Goal: Information Seeking & Learning: Learn about a topic

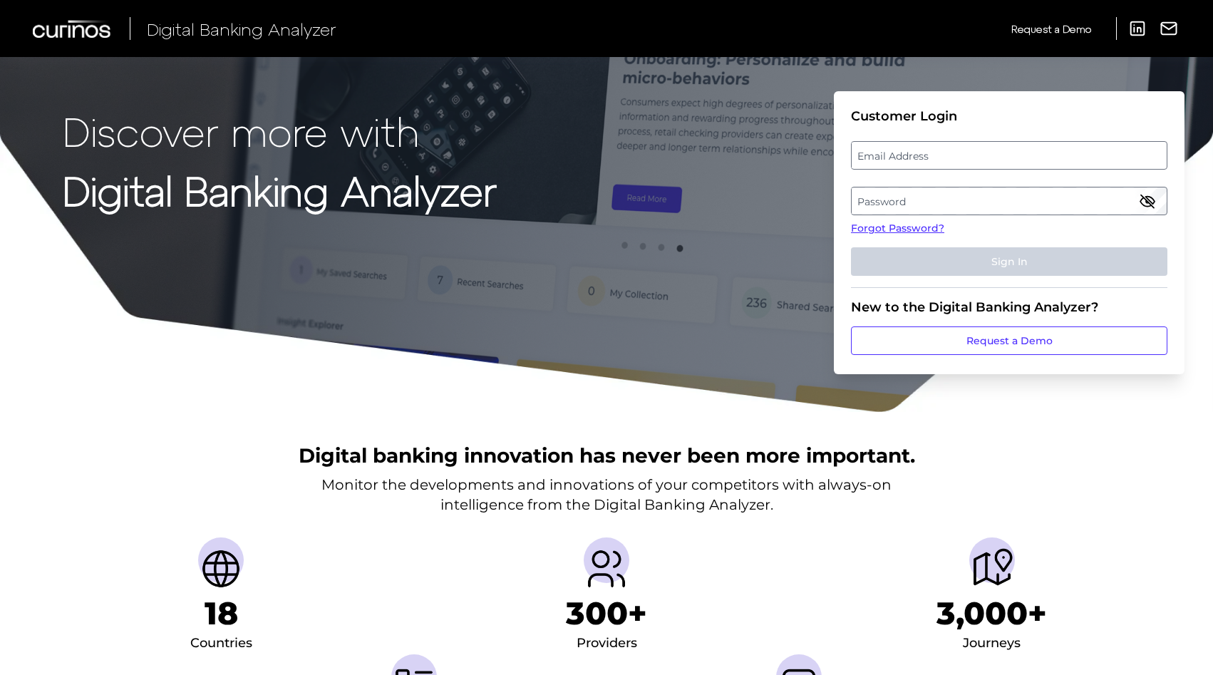
click at [928, 152] on label "Email Address" at bounding box center [1008, 155] width 314 height 26
click at [928, 152] on input "email" at bounding box center [1009, 155] width 316 height 28
click at [928, 152] on input "Email Address" at bounding box center [1009, 155] width 316 height 28
type input "[EMAIL_ADDRESS][DOMAIN_NAME]"
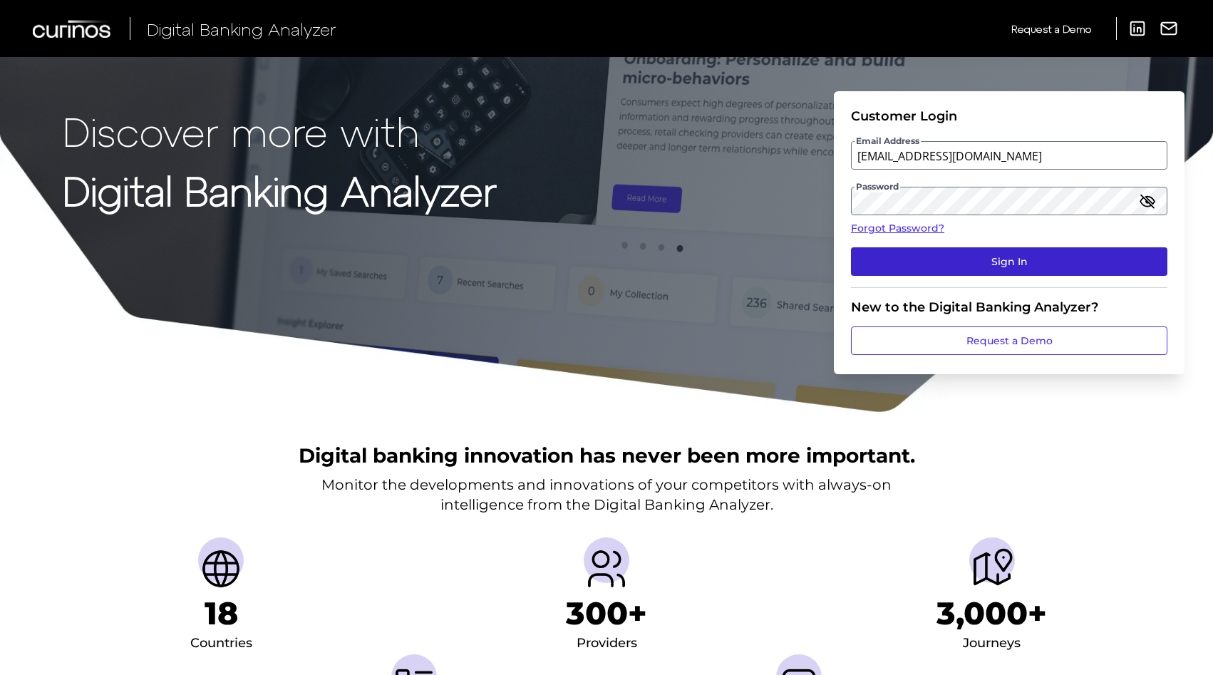
click at [995, 258] on button "Sign In" at bounding box center [1009, 261] width 316 height 28
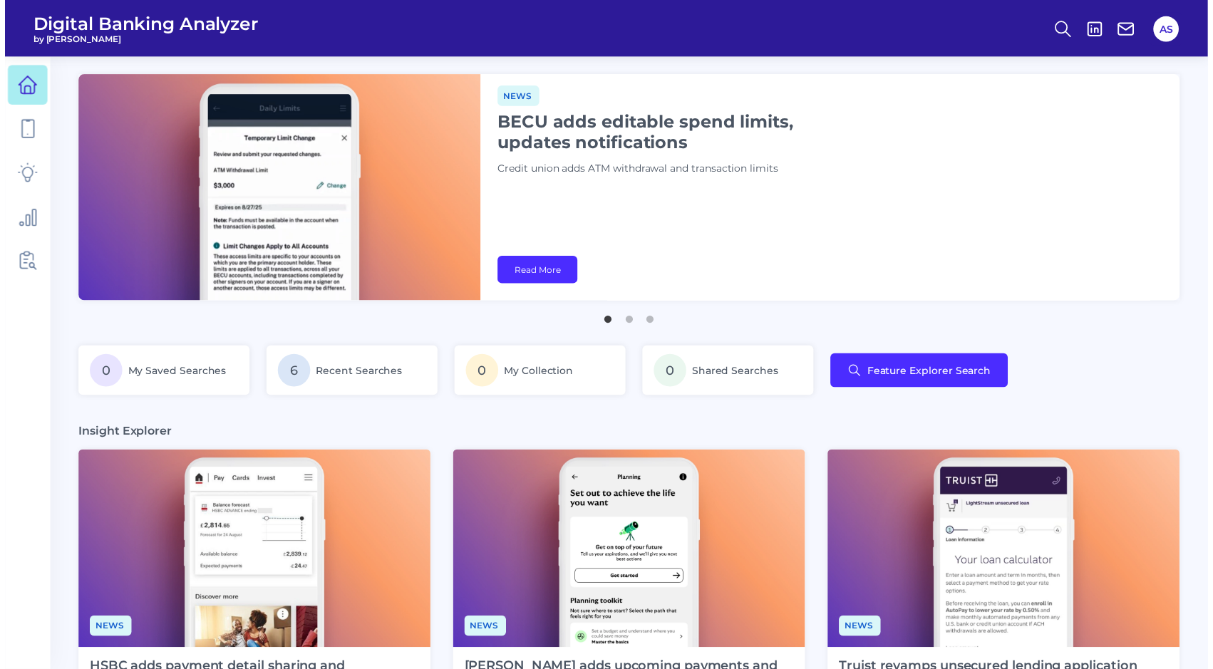
scroll to position [0, 63]
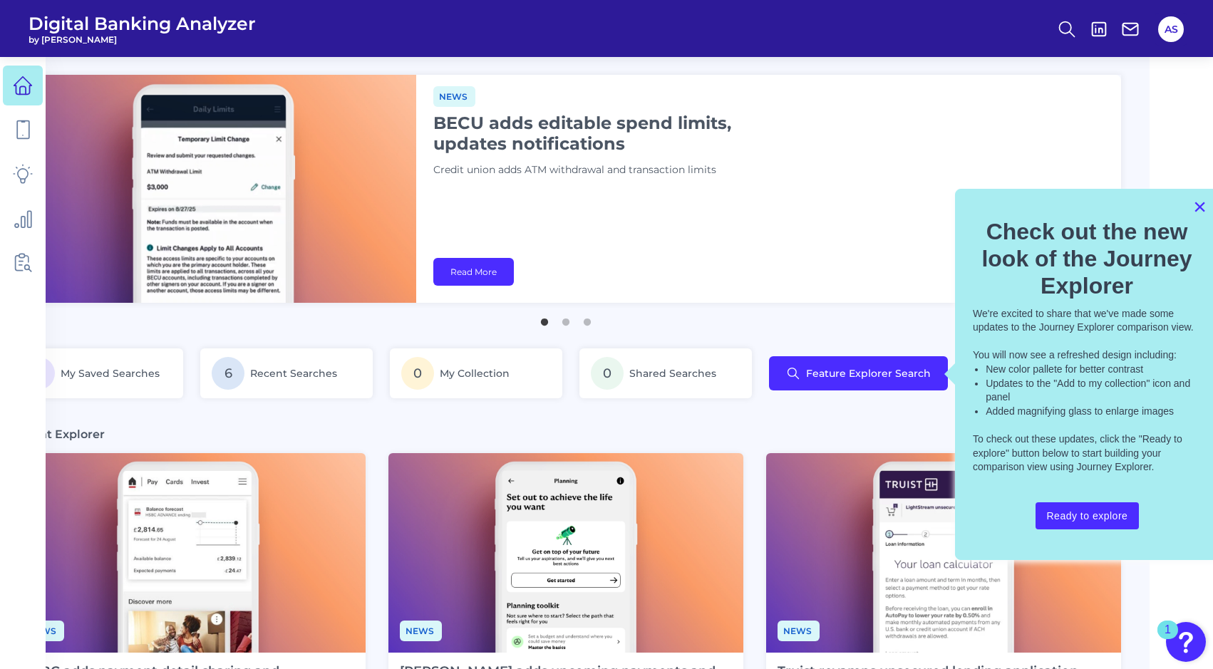
click at [1199, 206] on button "×" at bounding box center [1200, 206] width 14 height 23
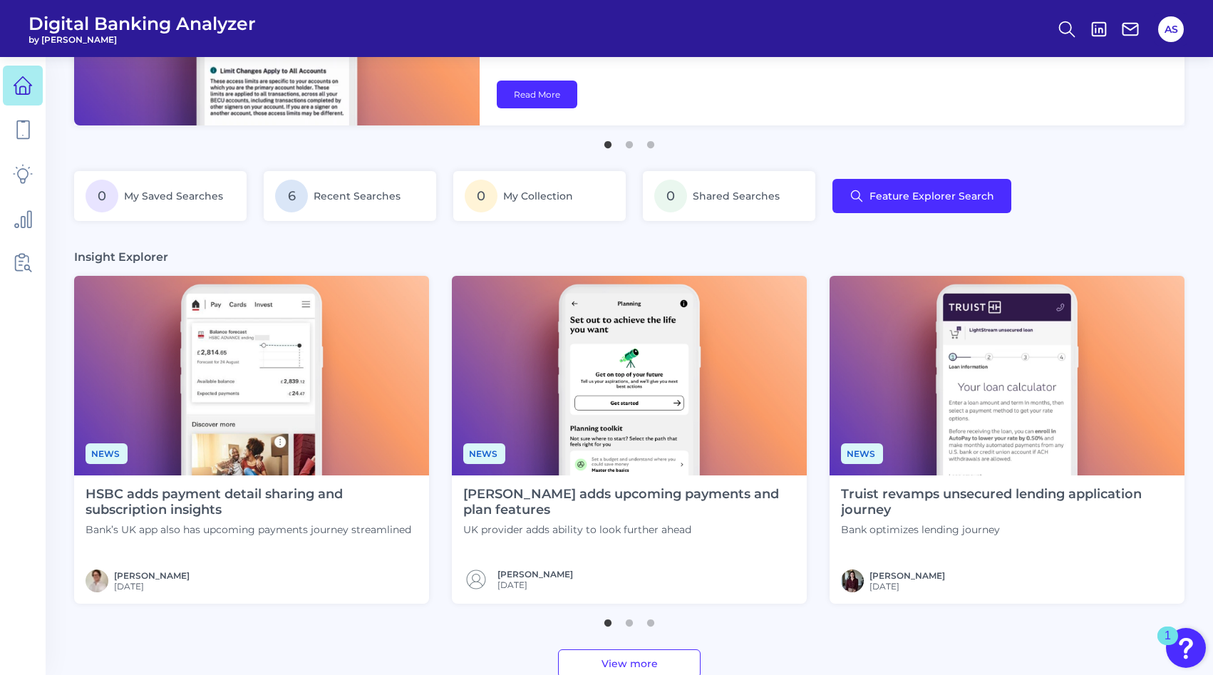
scroll to position [191, 0]
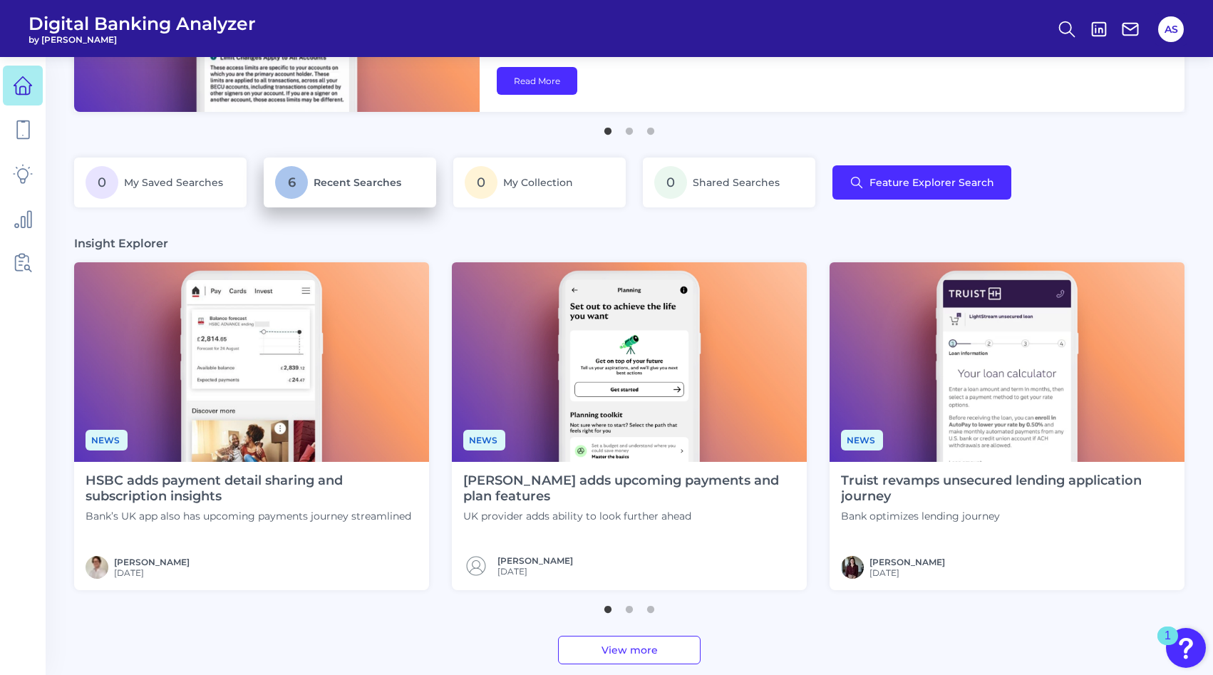
click at [290, 184] on span "6" at bounding box center [291, 182] width 33 height 33
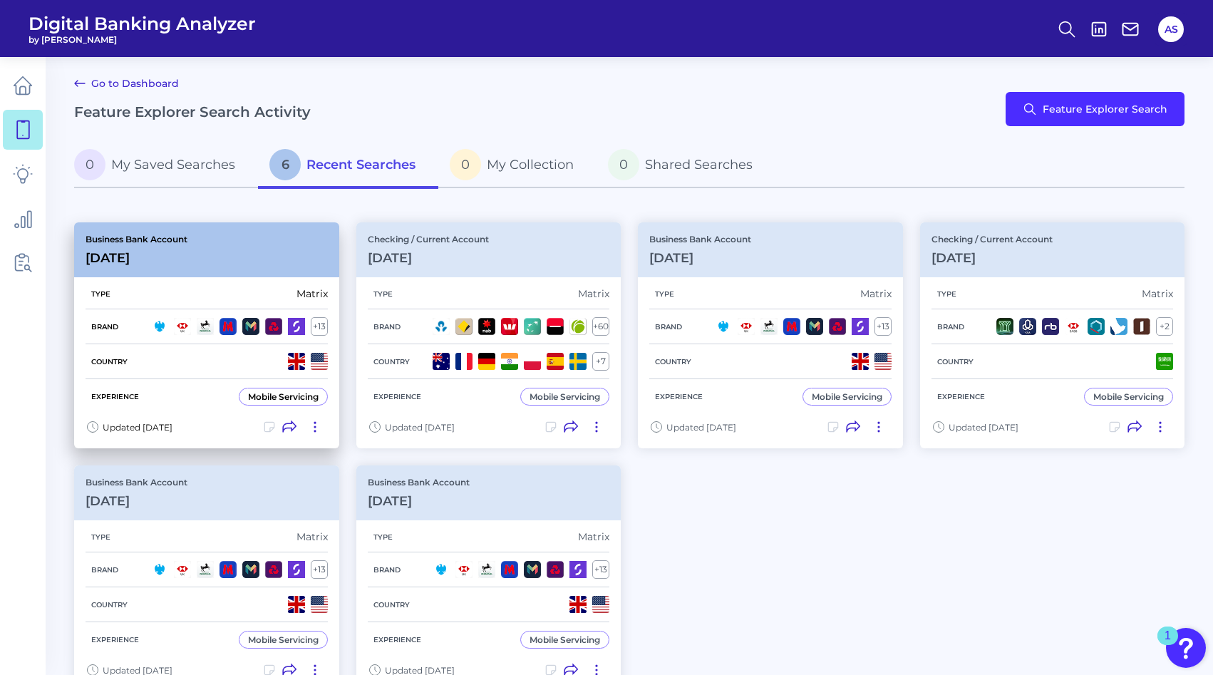
click at [173, 250] on h3 "[DATE]" at bounding box center [136, 258] width 102 height 16
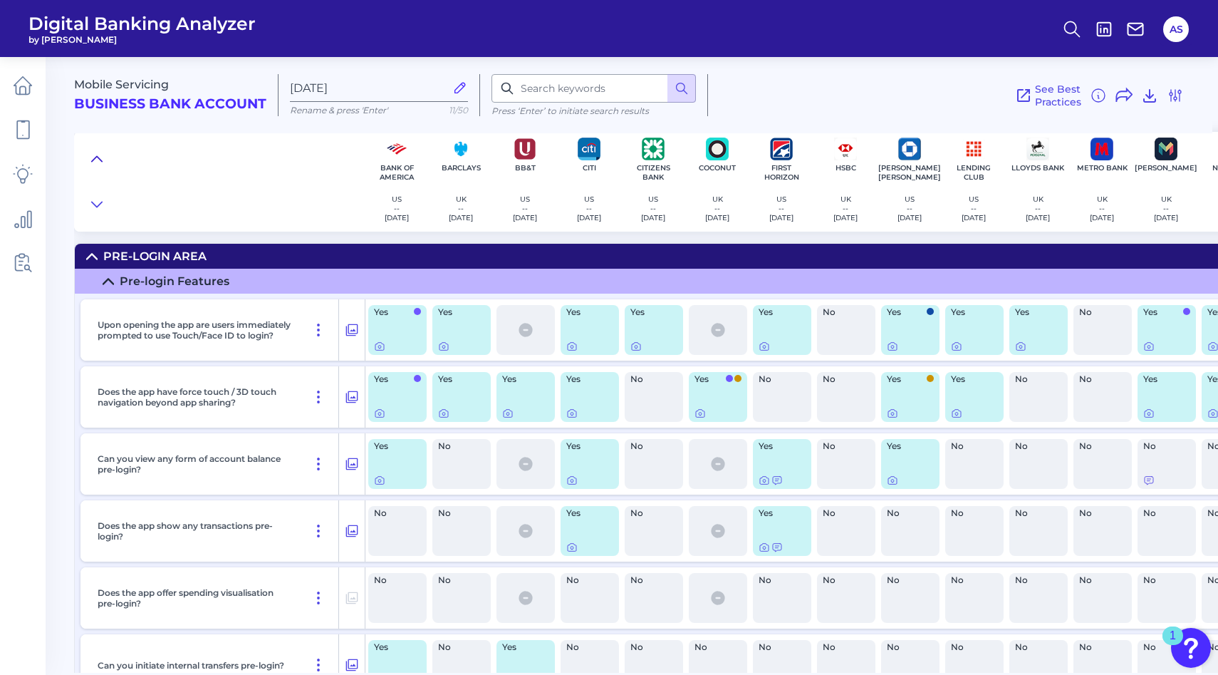
click at [97, 156] on icon at bounding box center [97, 158] width 10 height 5
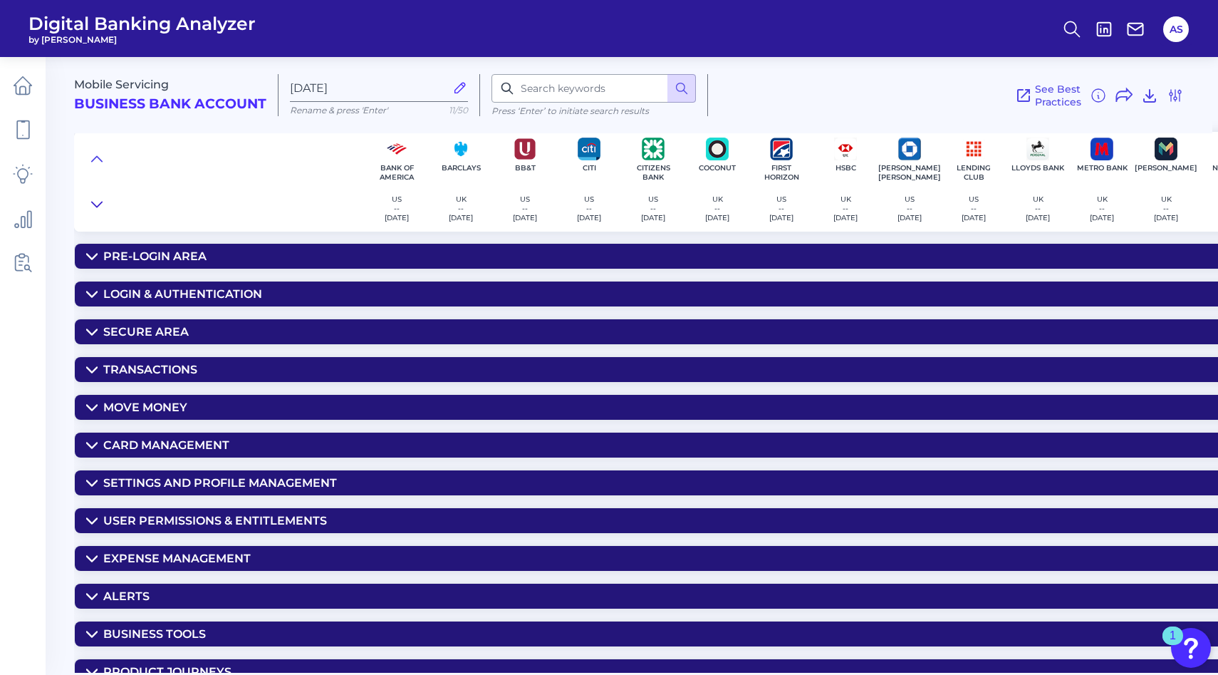
click at [101, 200] on icon at bounding box center [96, 204] width 11 height 14
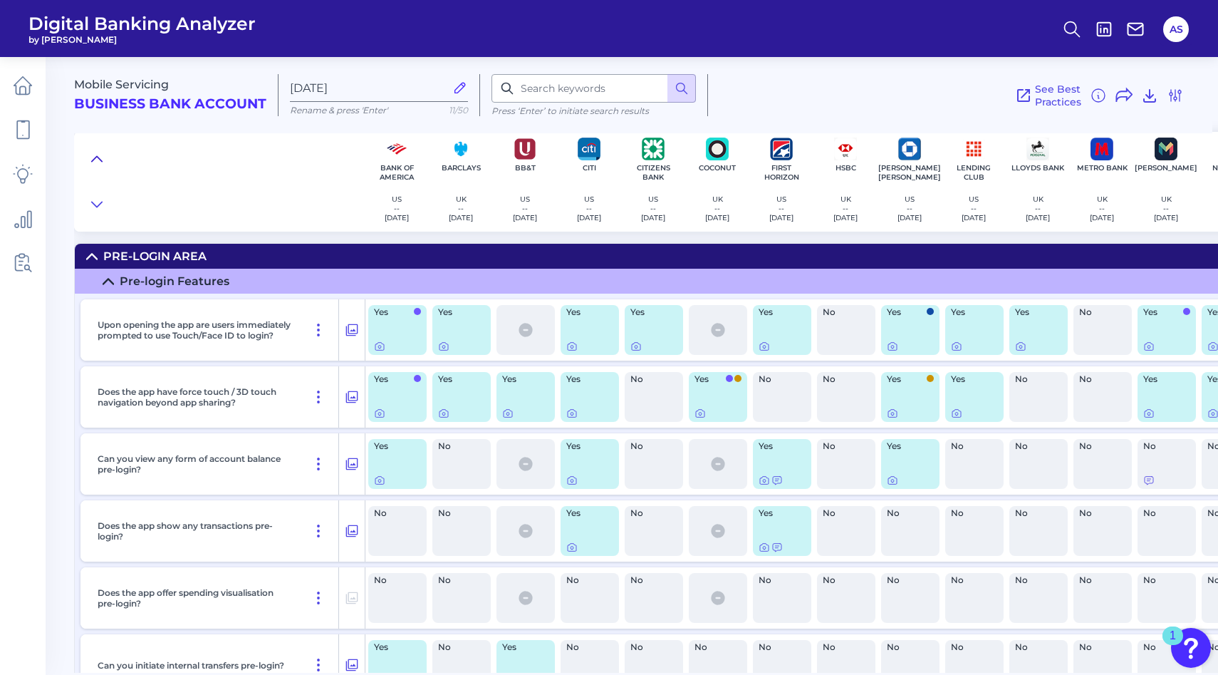
click at [96, 154] on icon at bounding box center [96, 159] width 11 height 14
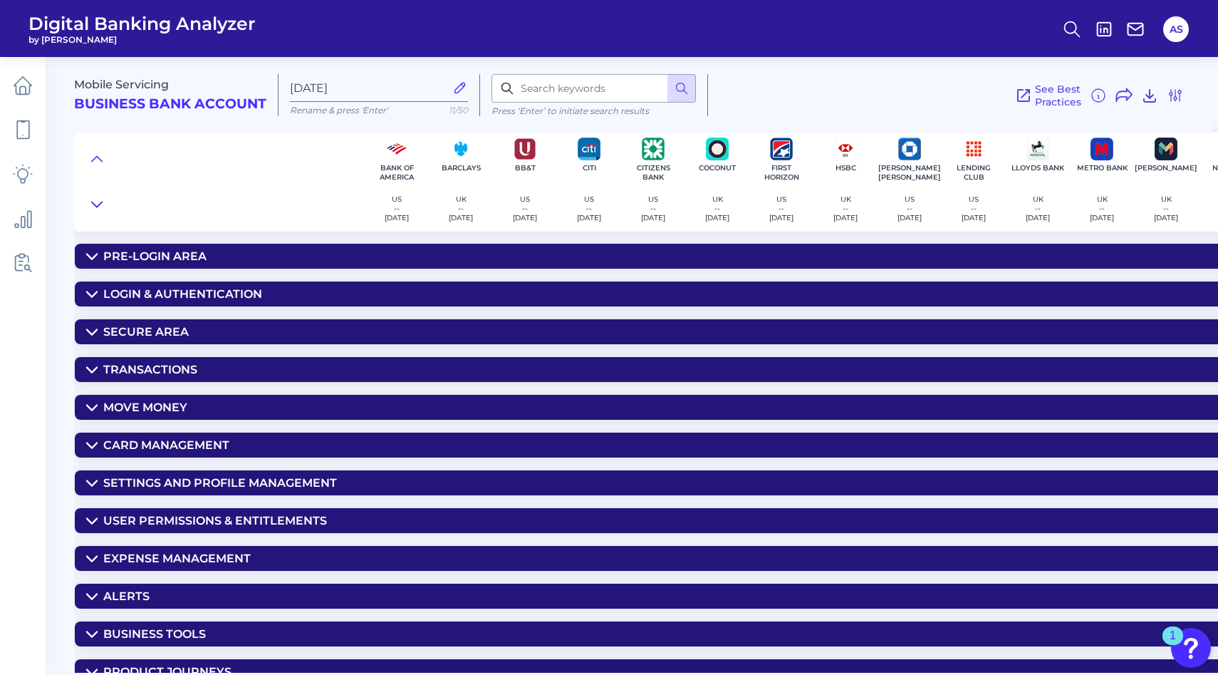
click at [100, 207] on icon at bounding box center [96, 204] width 11 height 14
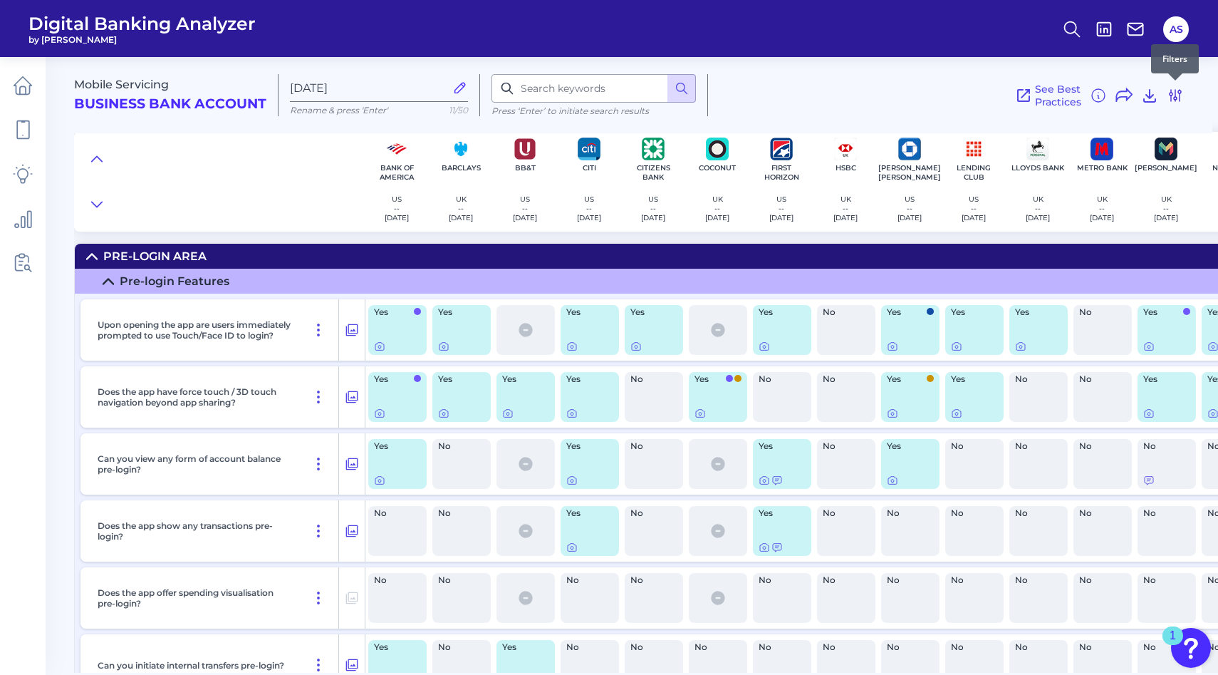
click at [1173, 99] on icon at bounding box center [1175, 95] width 17 height 17
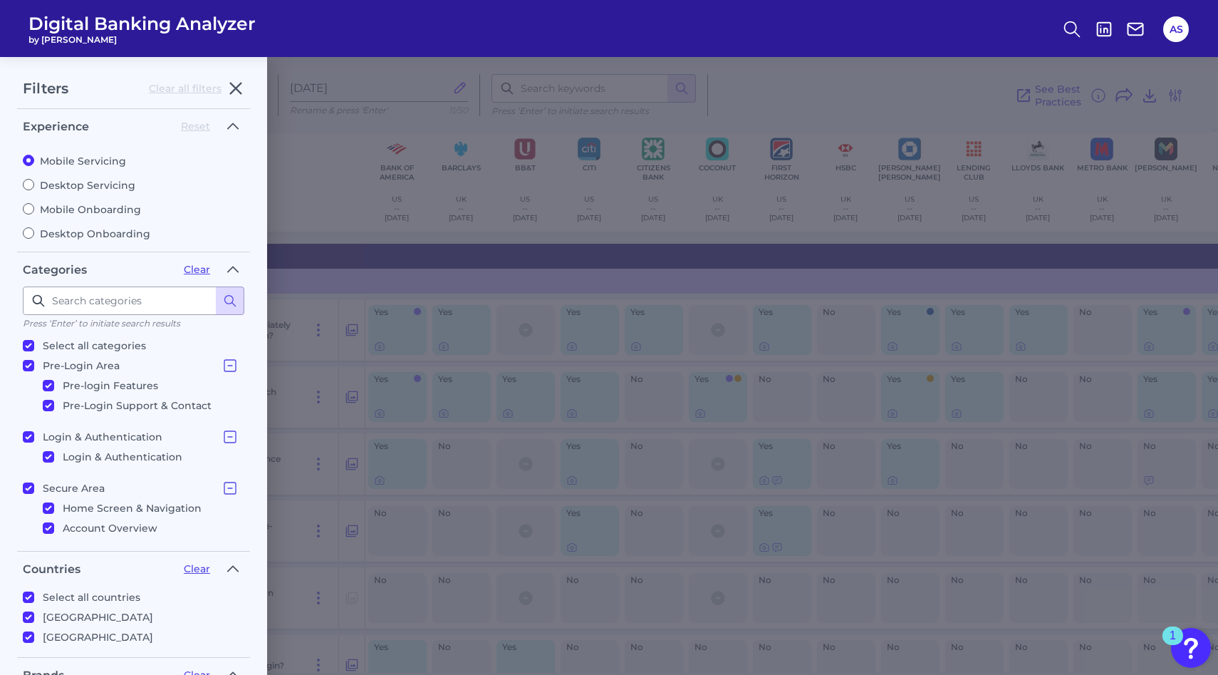
scroll to position [413, 0]
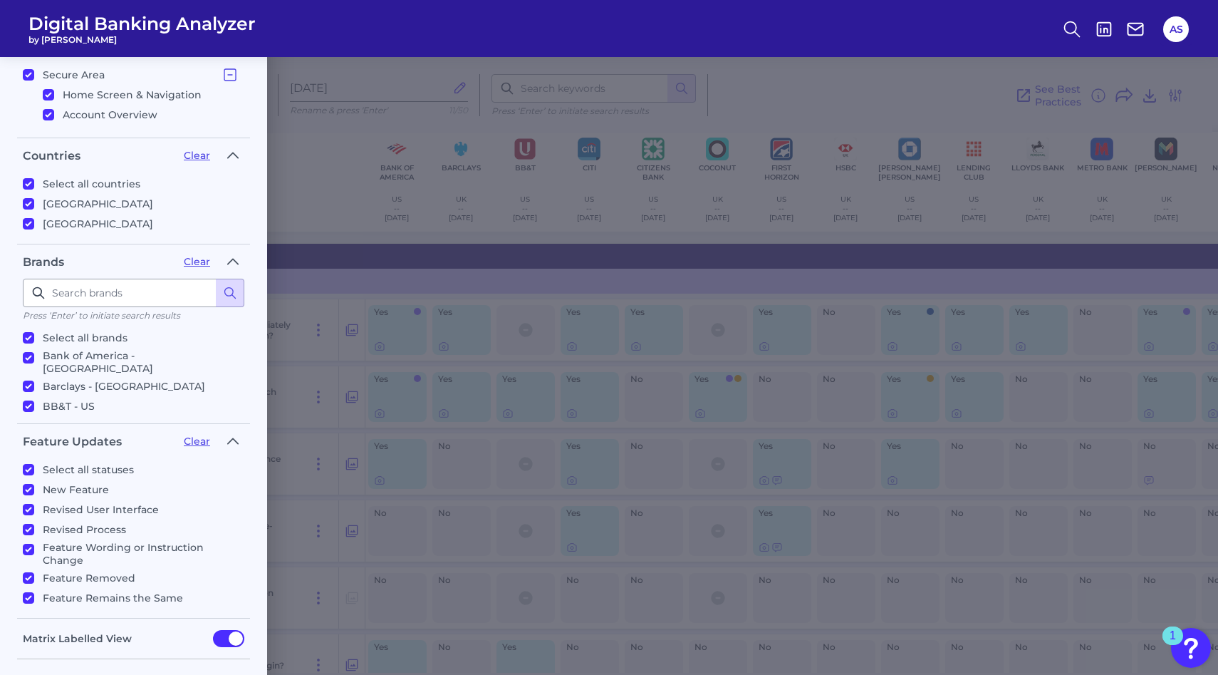
click at [379, 182] on div "Filters Clear all filters Experience Reset Mobile Servicing Desktop Servicing M…" at bounding box center [609, 366] width 1218 height 618
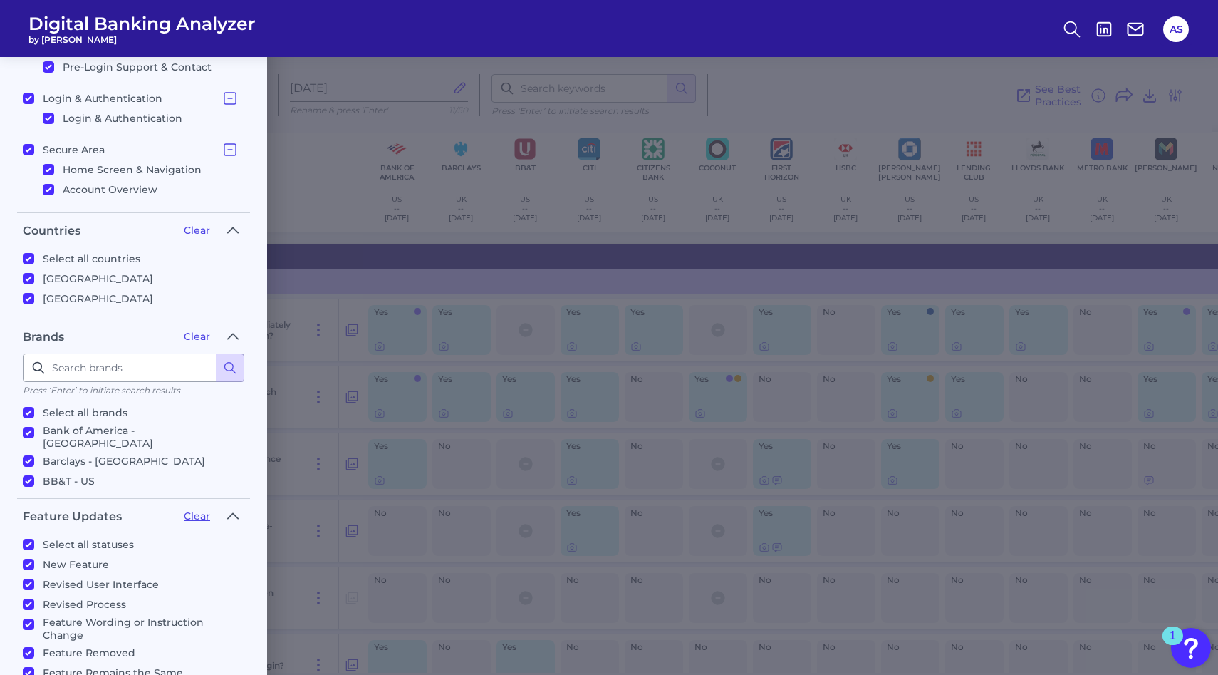
scroll to position [0, 0]
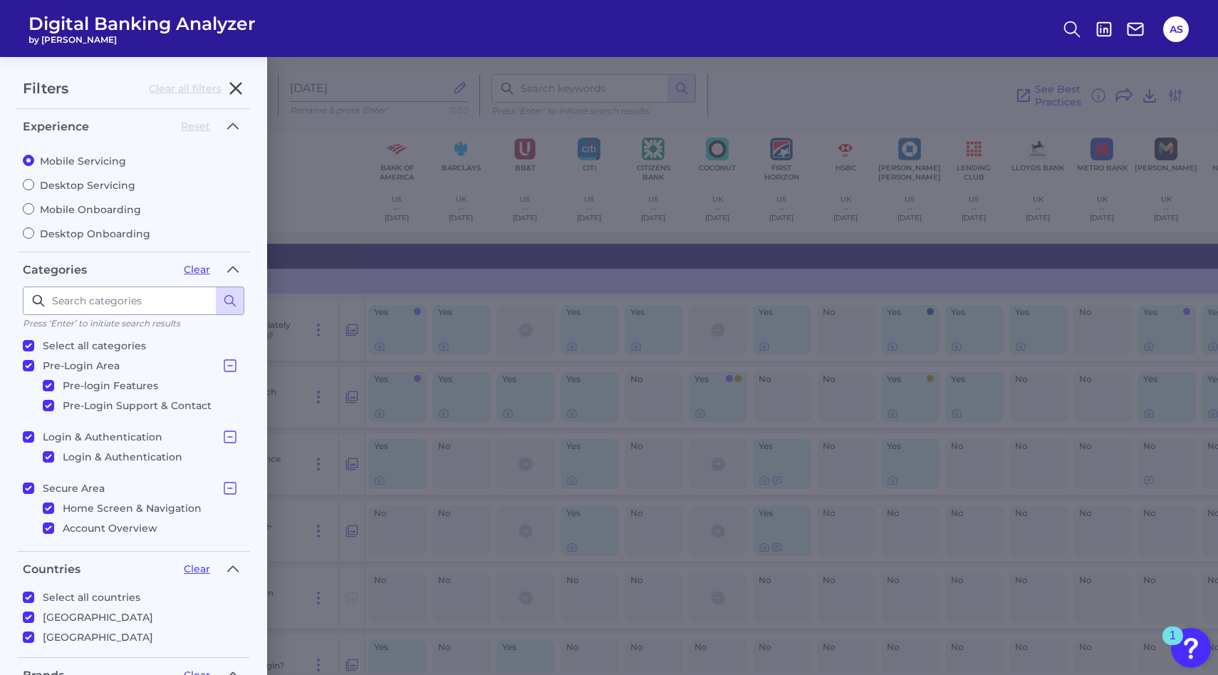
click at [242, 89] on icon "button" at bounding box center [235, 88] width 17 height 17
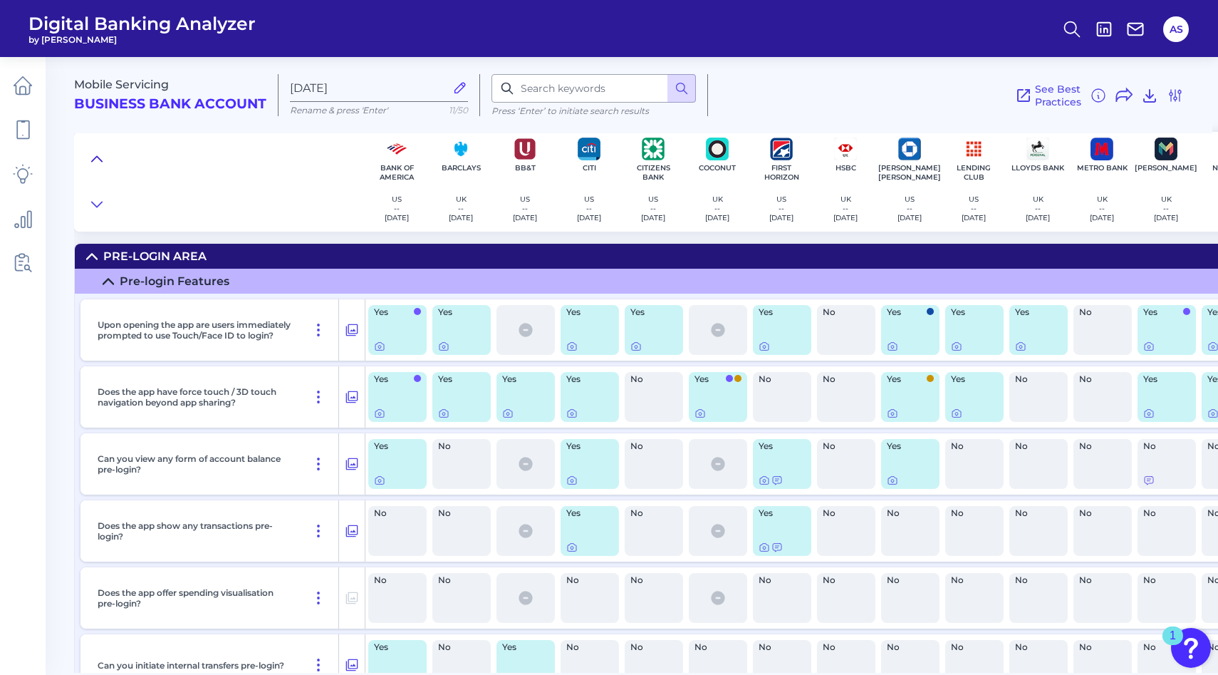
click at [95, 162] on icon at bounding box center [96, 159] width 11 height 14
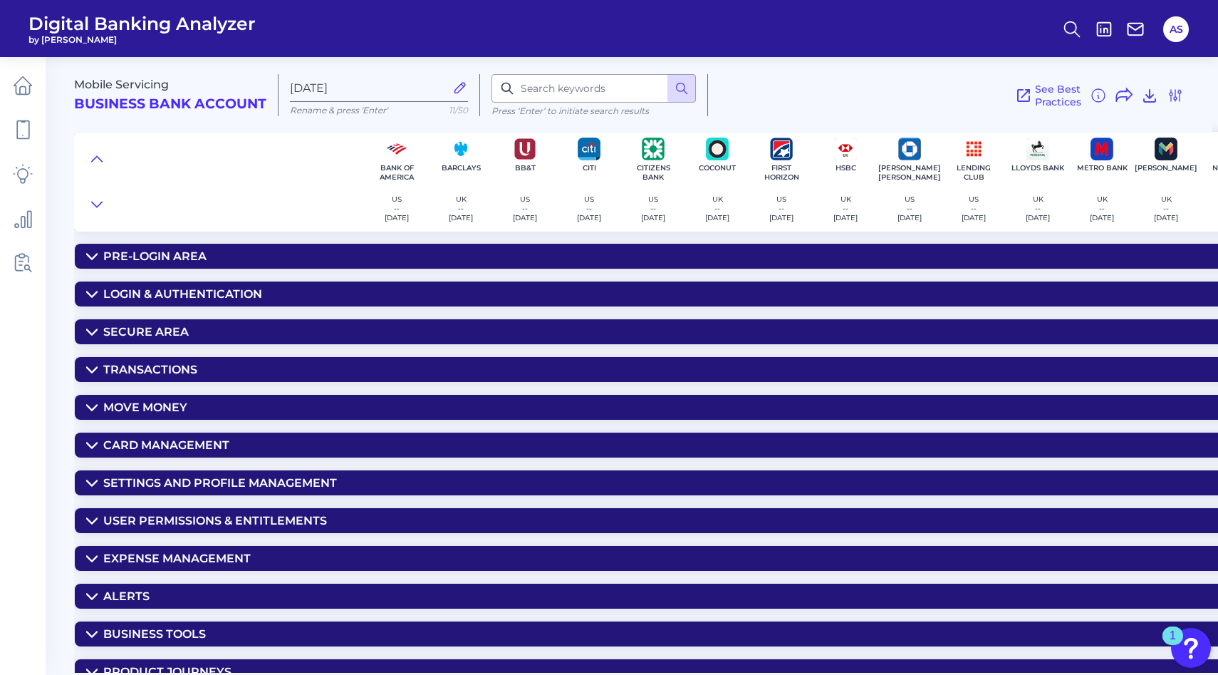
click at [119, 374] on div "Transactions" at bounding box center [150, 370] width 94 height 14
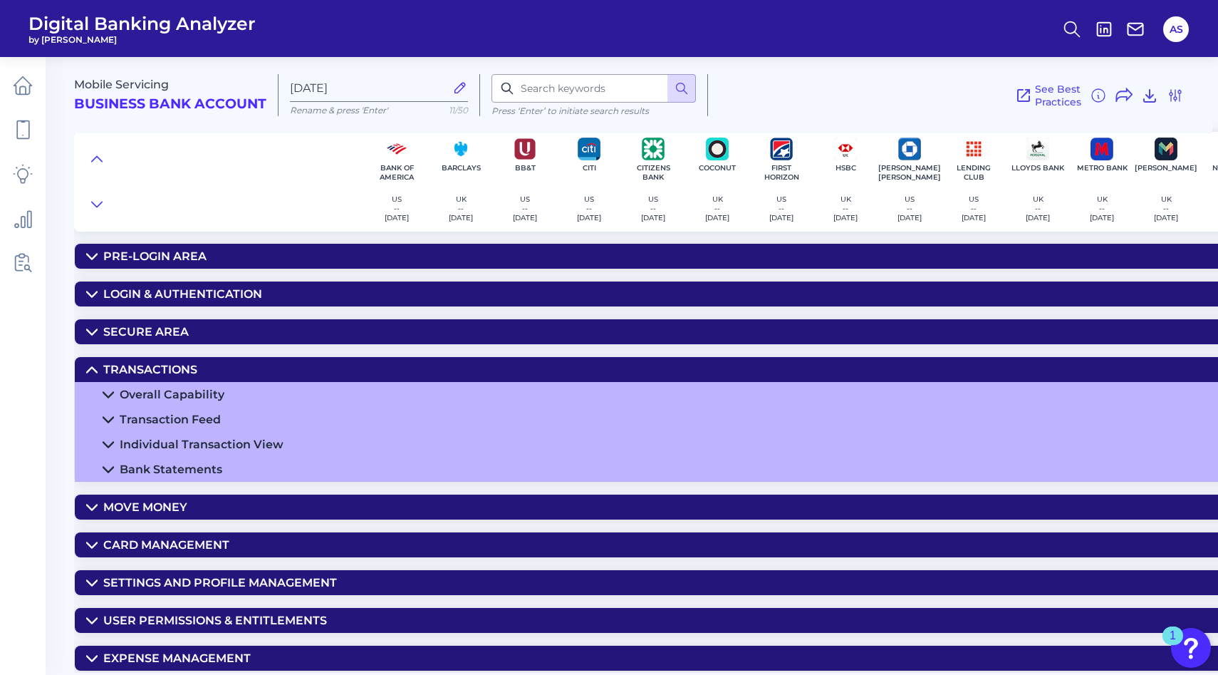
click at [153, 395] on div "Overall Capability" at bounding box center [172, 395] width 105 height 14
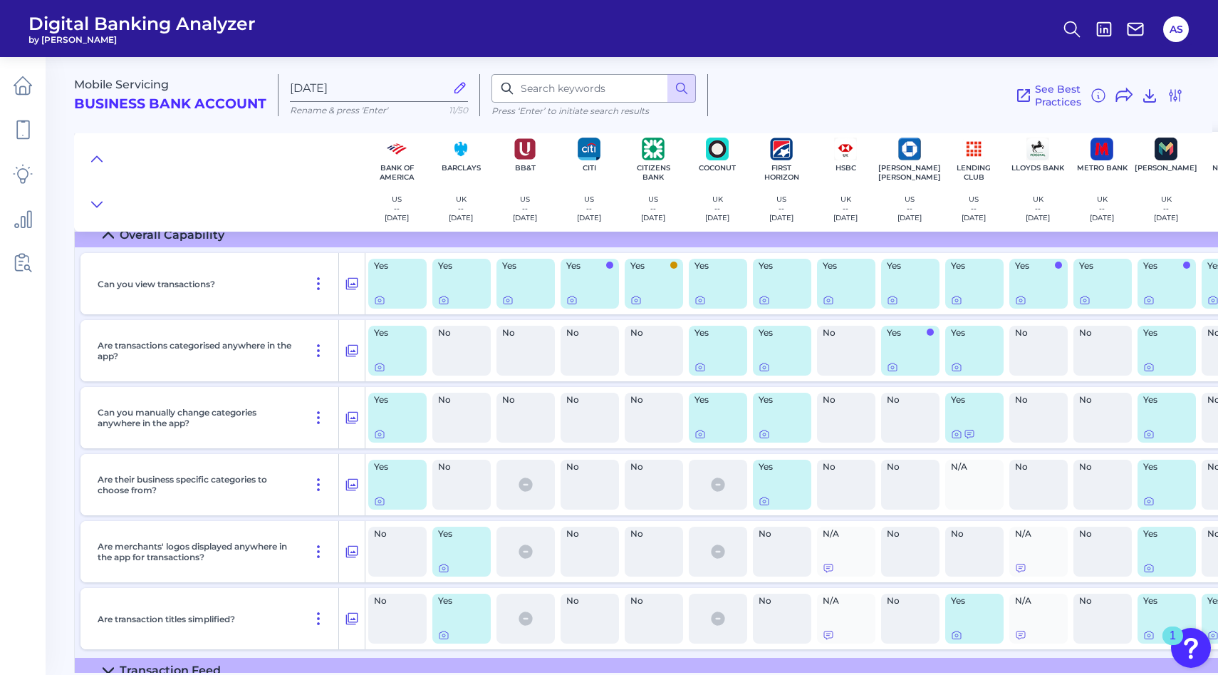
scroll to position [163, 0]
